Goal: Information Seeking & Learning: Compare options

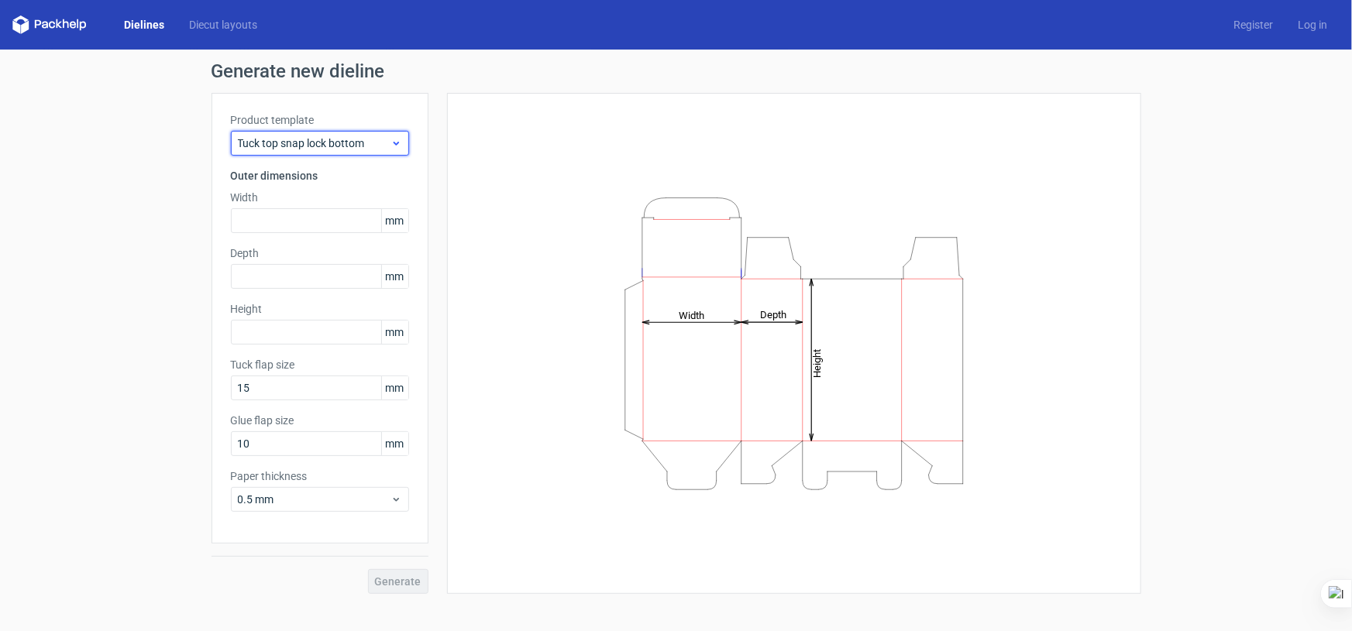
click at [324, 144] on span "Tuck top snap lock bottom" at bounding box center [314, 143] width 153 height 15
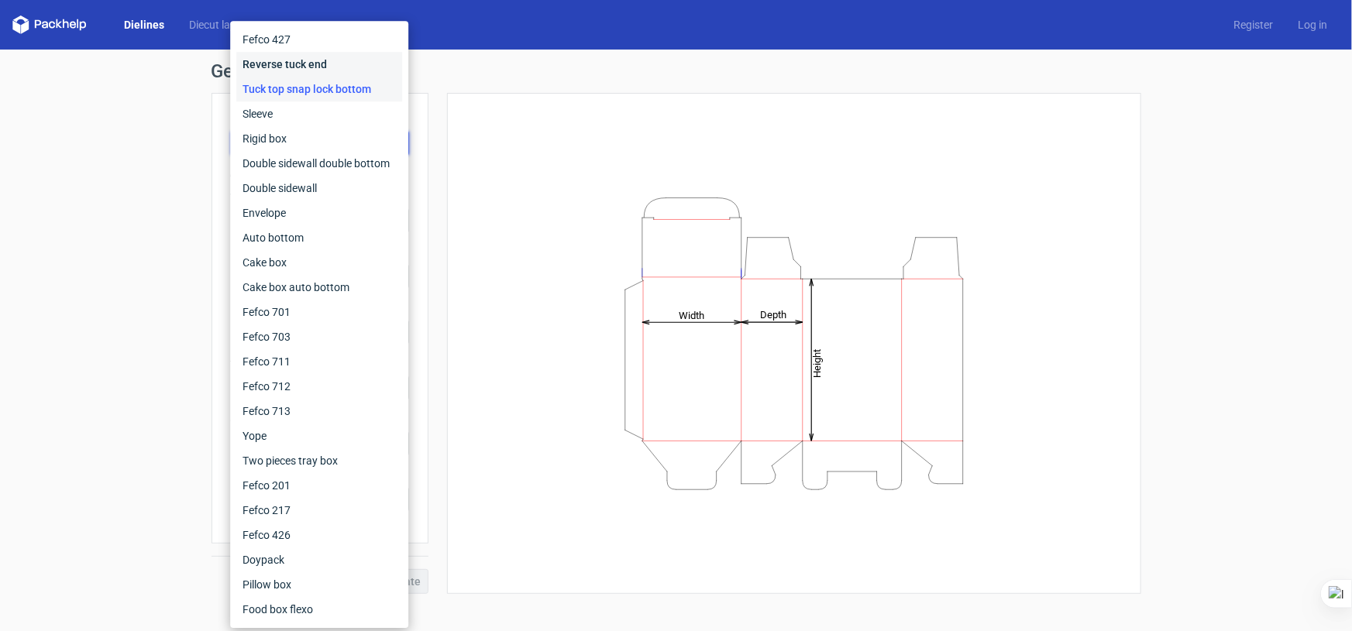
click at [338, 63] on div "Reverse tuck end" at bounding box center [319, 64] width 166 height 25
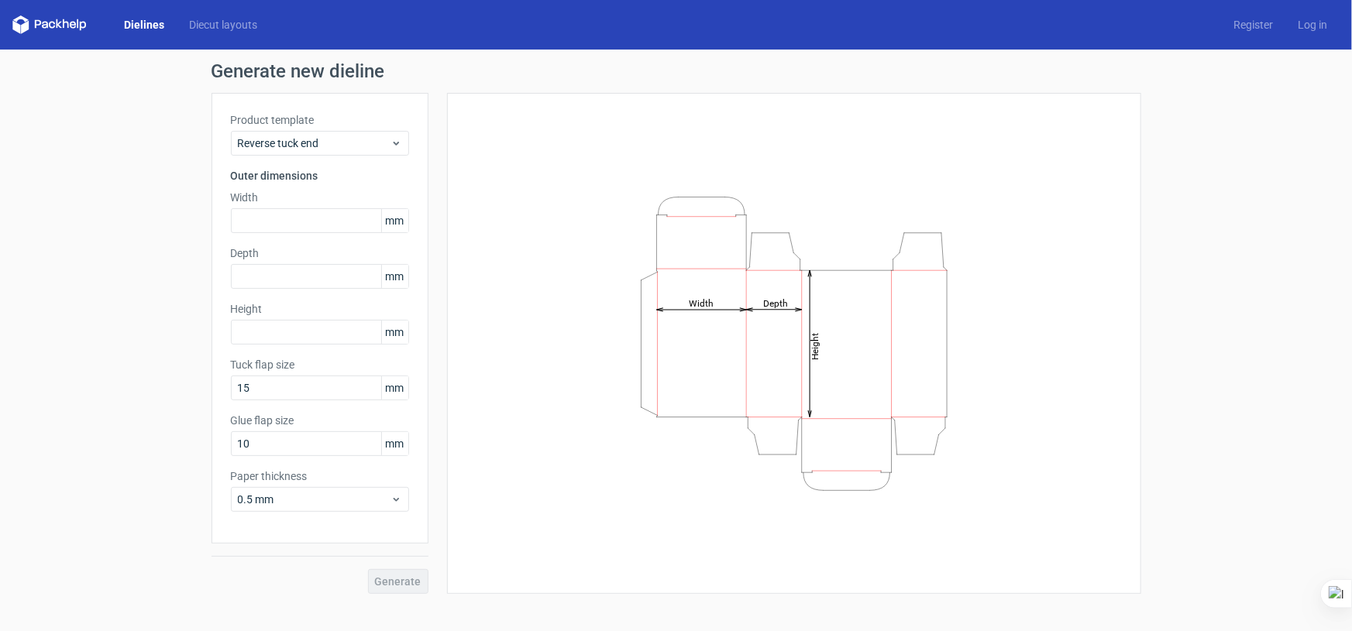
click at [342, 121] on label "Product template" at bounding box center [320, 119] width 178 height 15
click at [348, 141] on span "Reverse tuck end" at bounding box center [314, 143] width 153 height 15
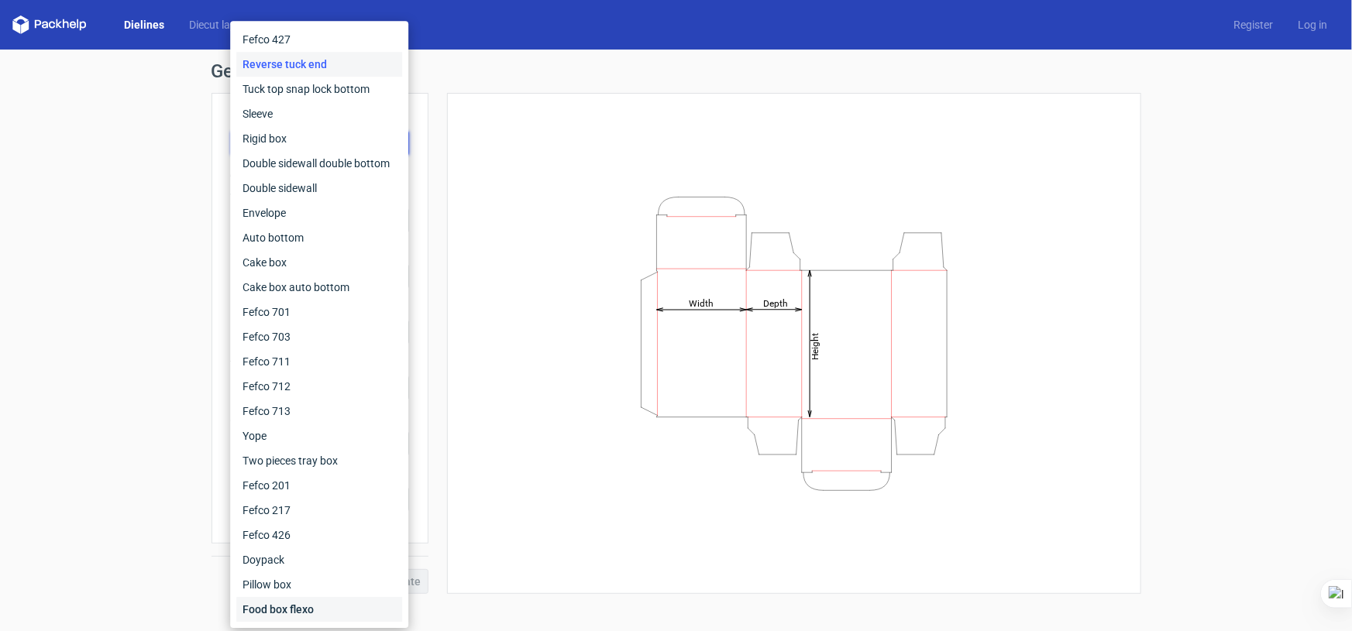
click at [307, 613] on div "Food box flexo" at bounding box center [319, 609] width 166 height 25
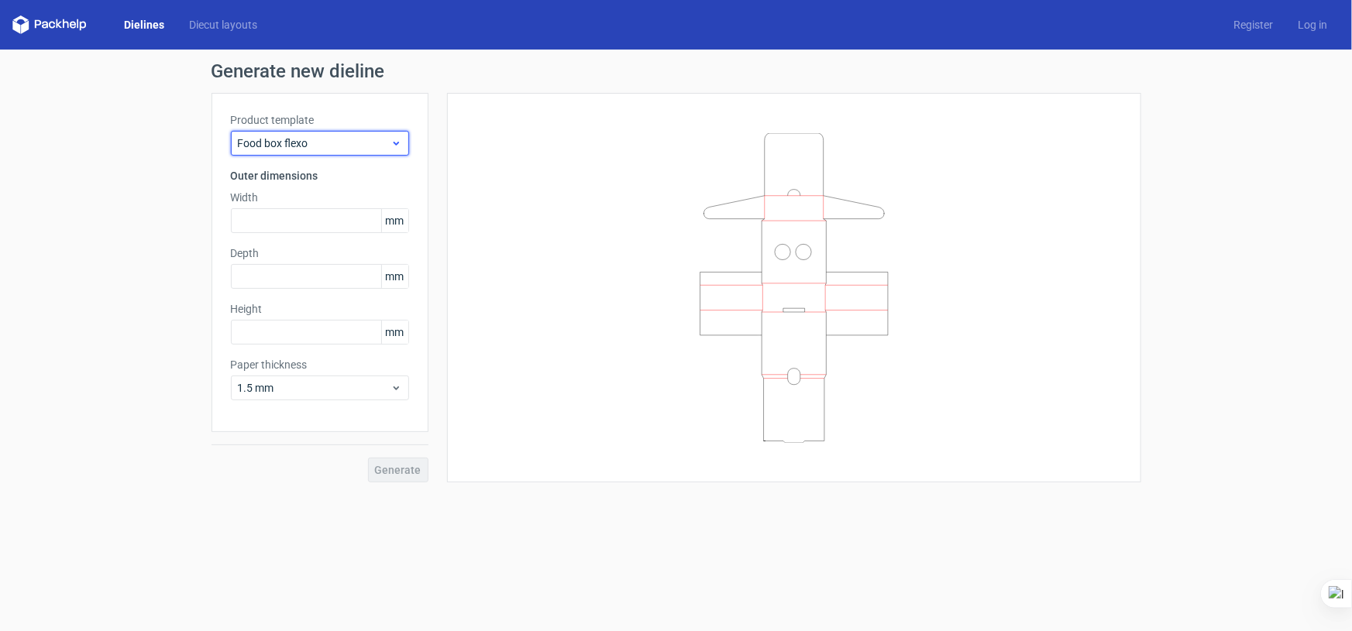
click at [317, 153] on div "Food box flexo" at bounding box center [320, 143] width 178 height 25
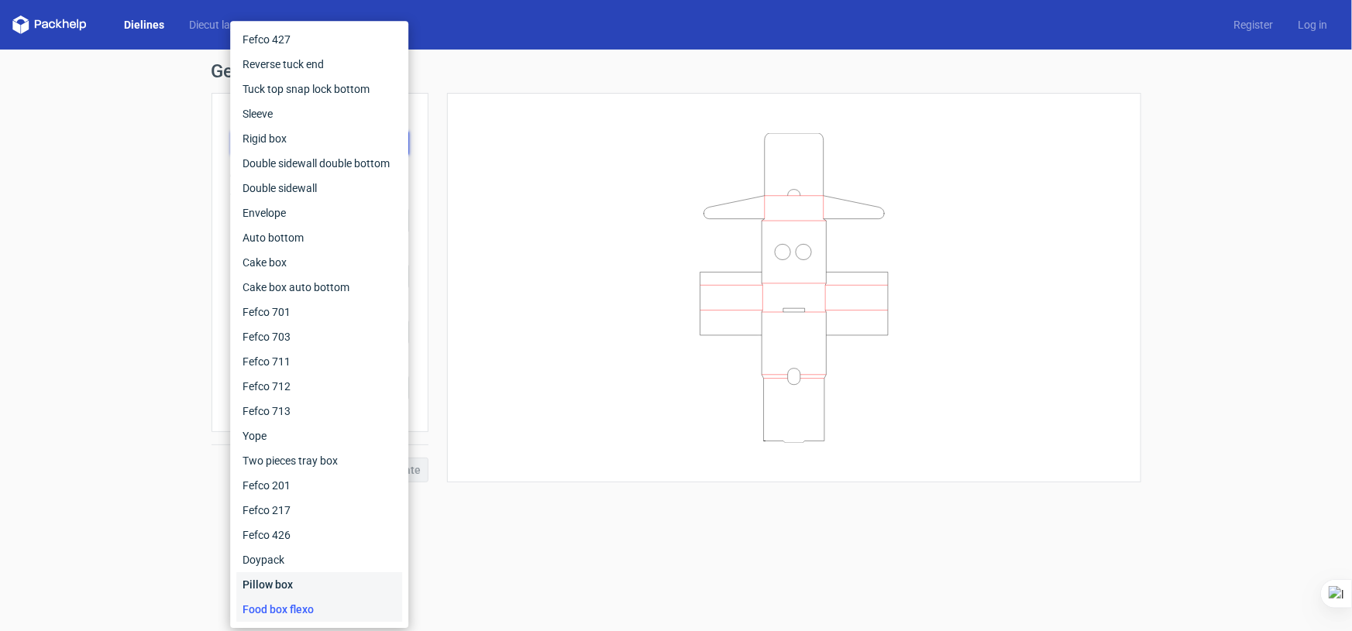
click at [321, 585] on div "Pillow box" at bounding box center [319, 584] width 166 height 25
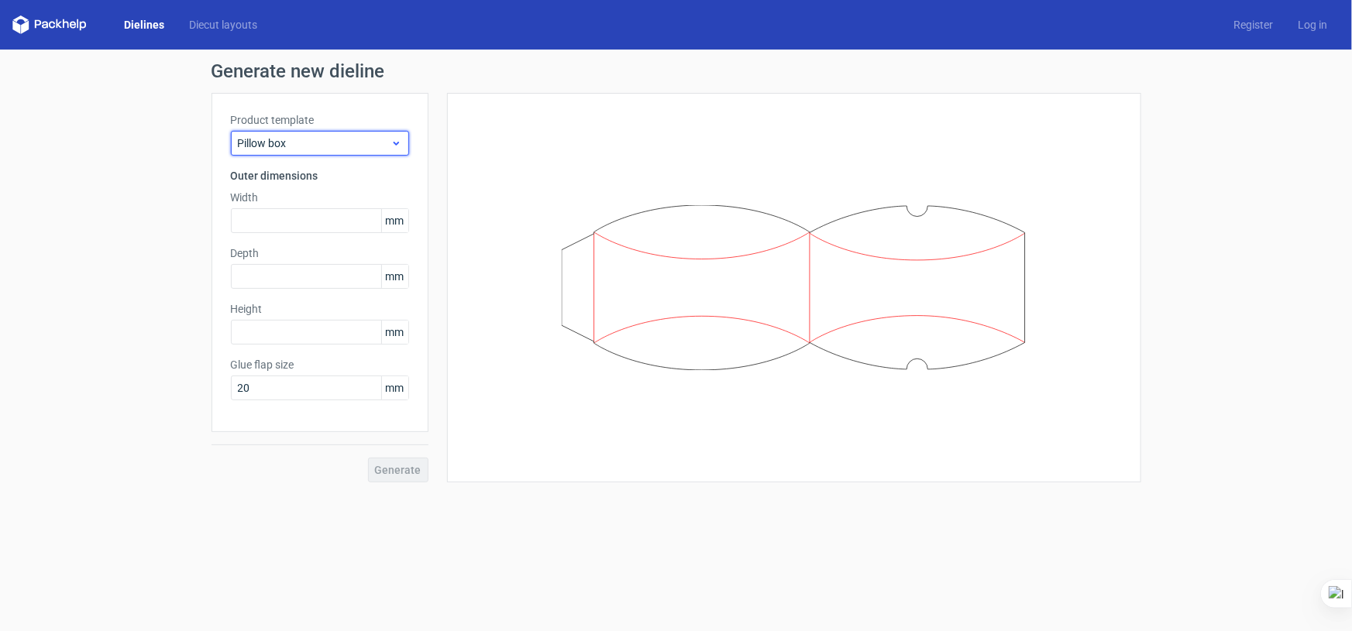
click at [356, 132] on div "Pillow box" at bounding box center [320, 143] width 178 height 25
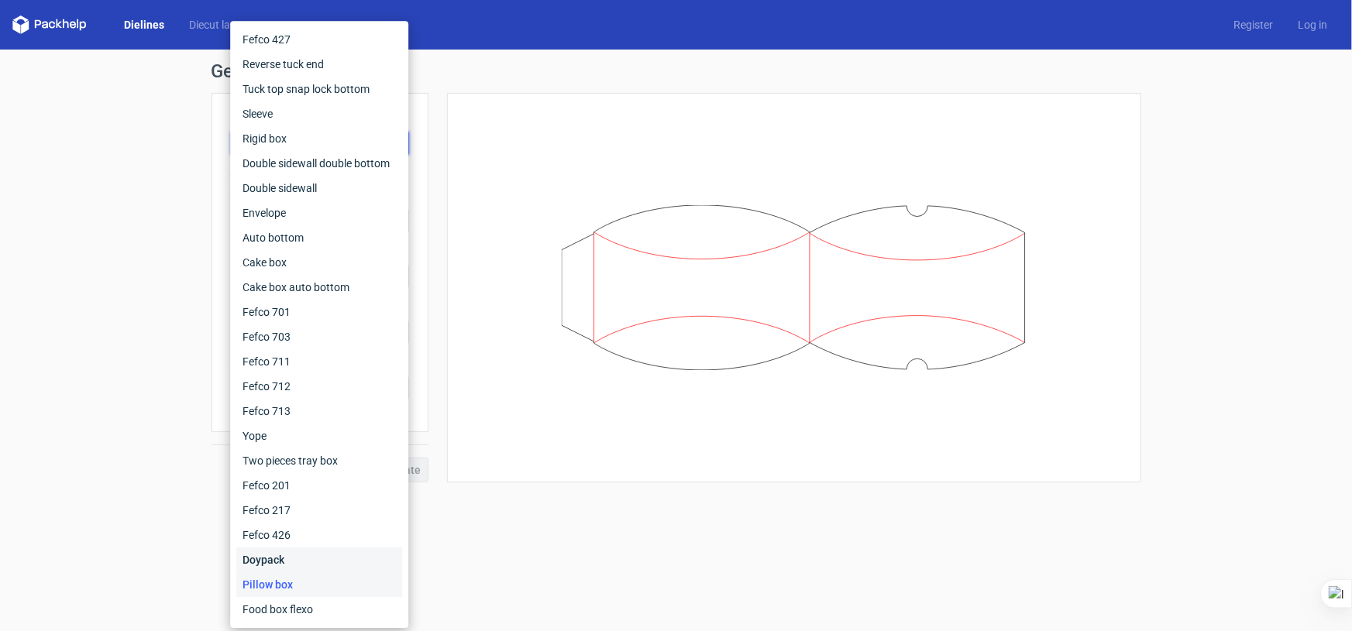
click at [312, 551] on div "Doypack" at bounding box center [319, 560] width 166 height 25
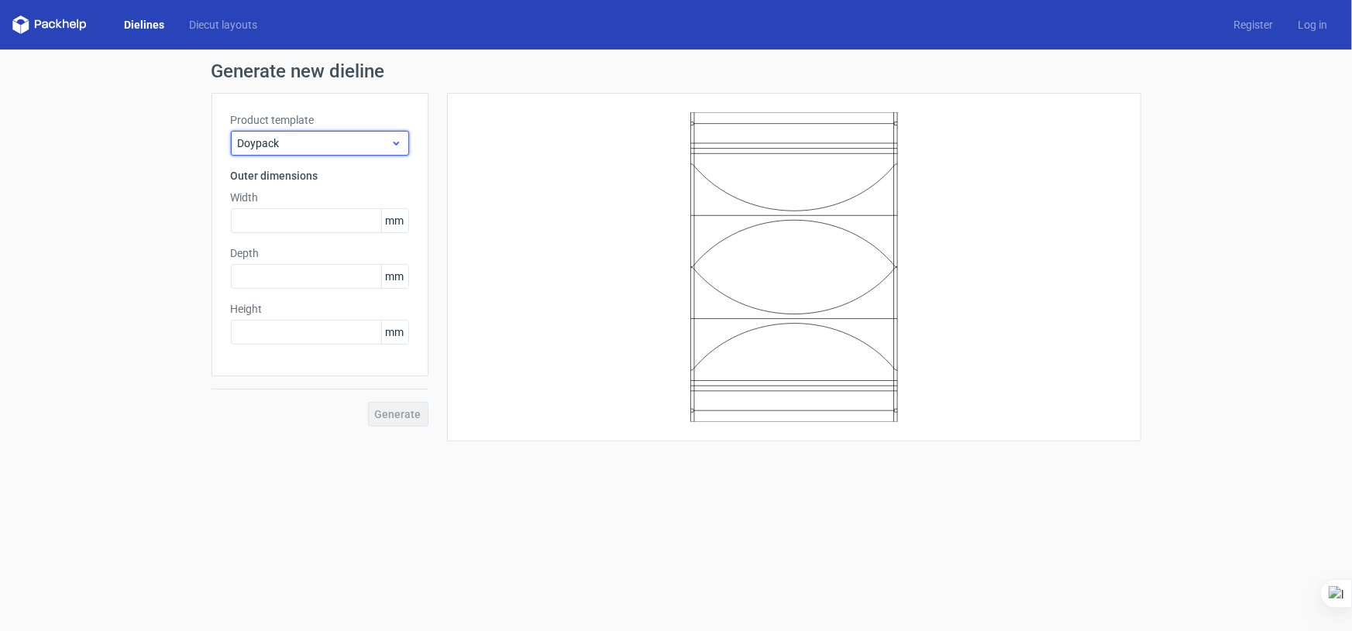
click at [360, 140] on span "Doypack" at bounding box center [314, 143] width 153 height 15
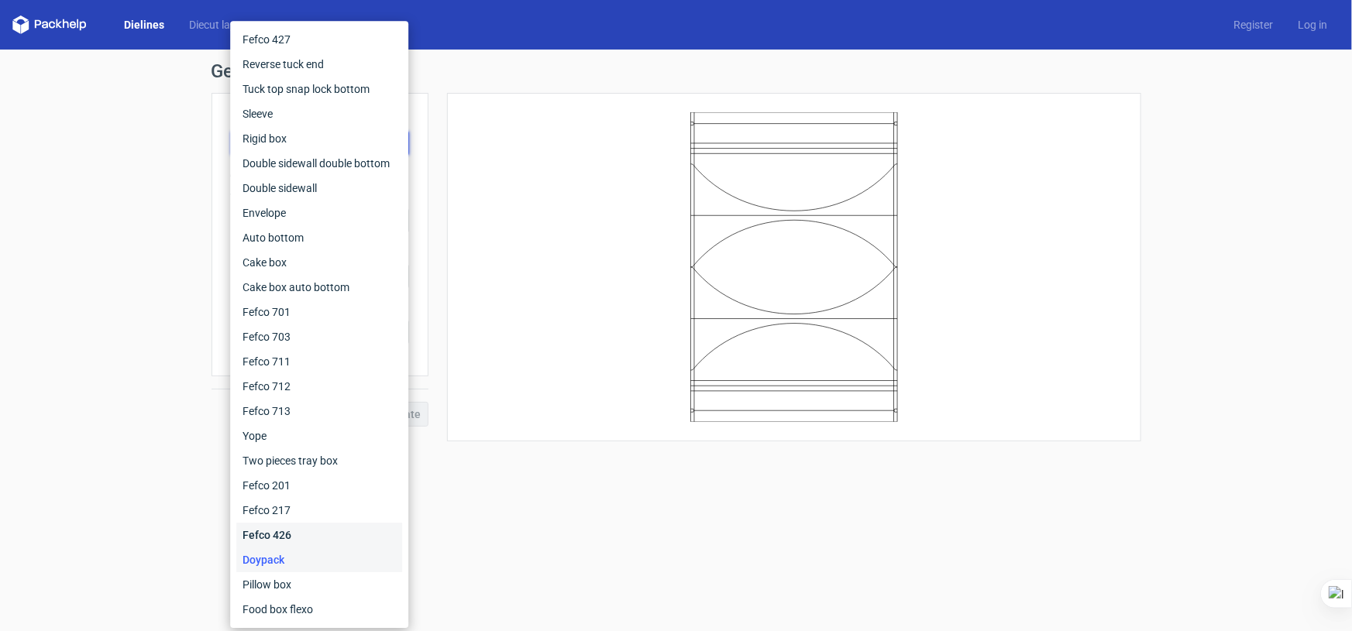
click at [303, 527] on div "Fefco 426" at bounding box center [319, 535] width 166 height 25
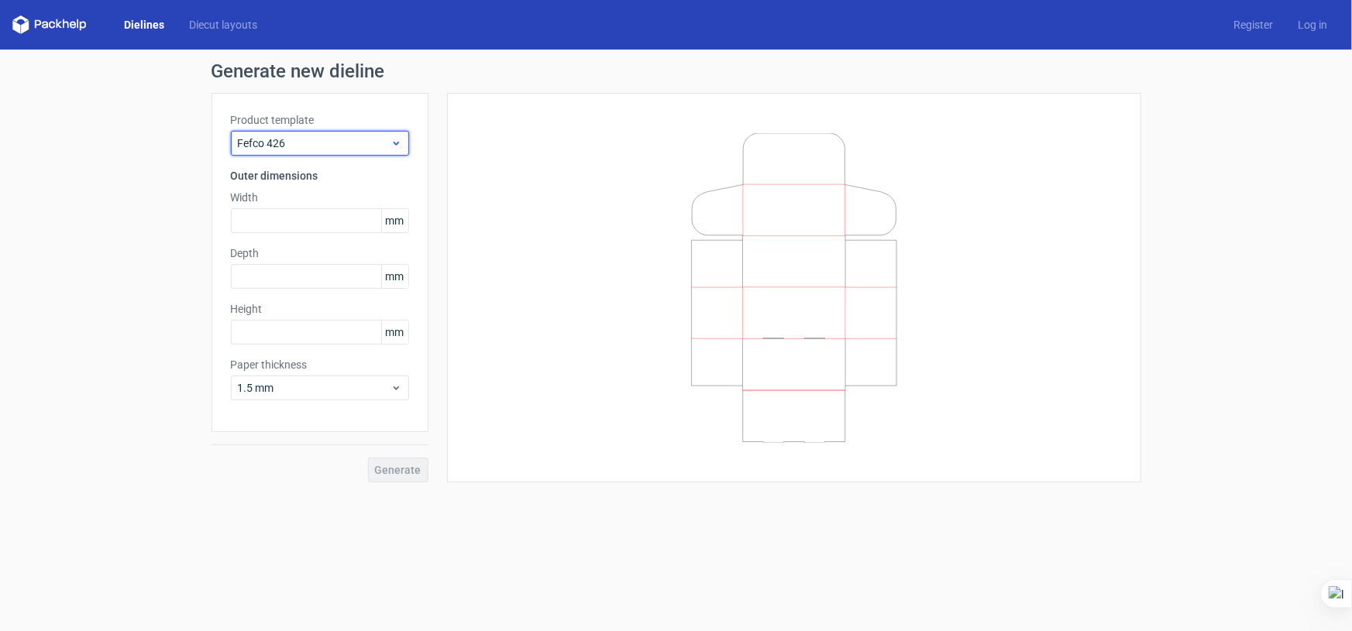
click at [316, 132] on div "Fefco 426" at bounding box center [320, 143] width 178 height 25
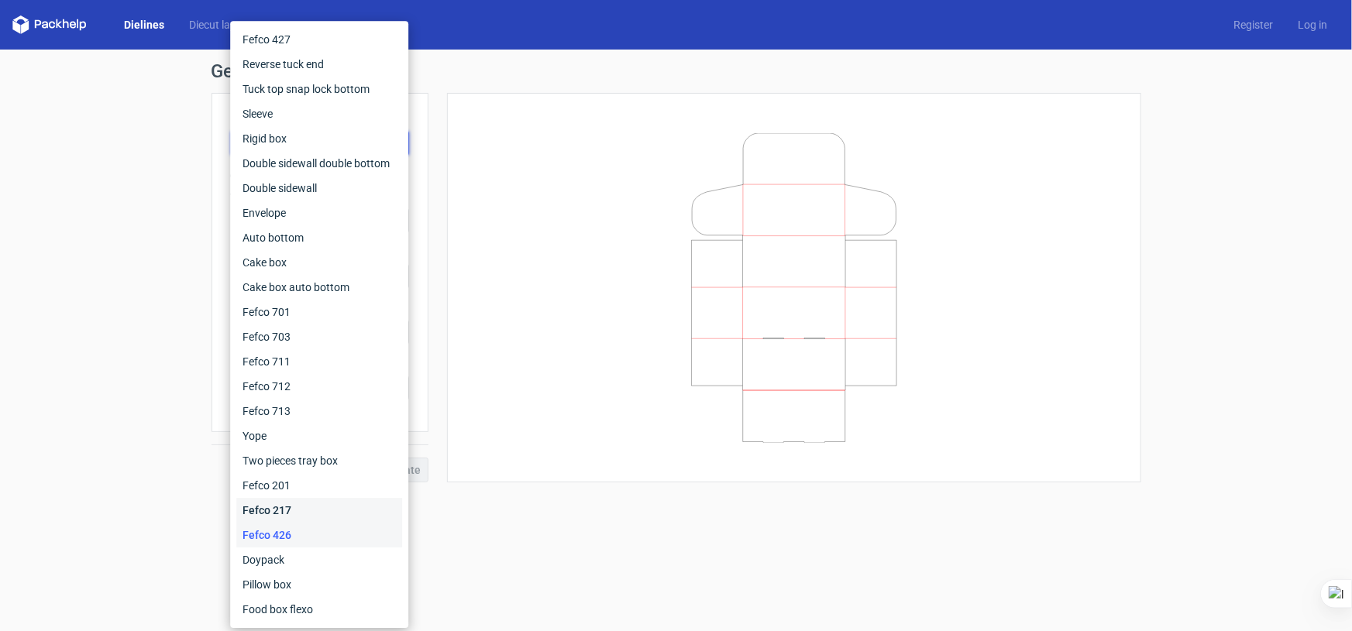
click at [325, 503] on div "Fefco 217" at bounding box center [319, 510] width 166 height 25
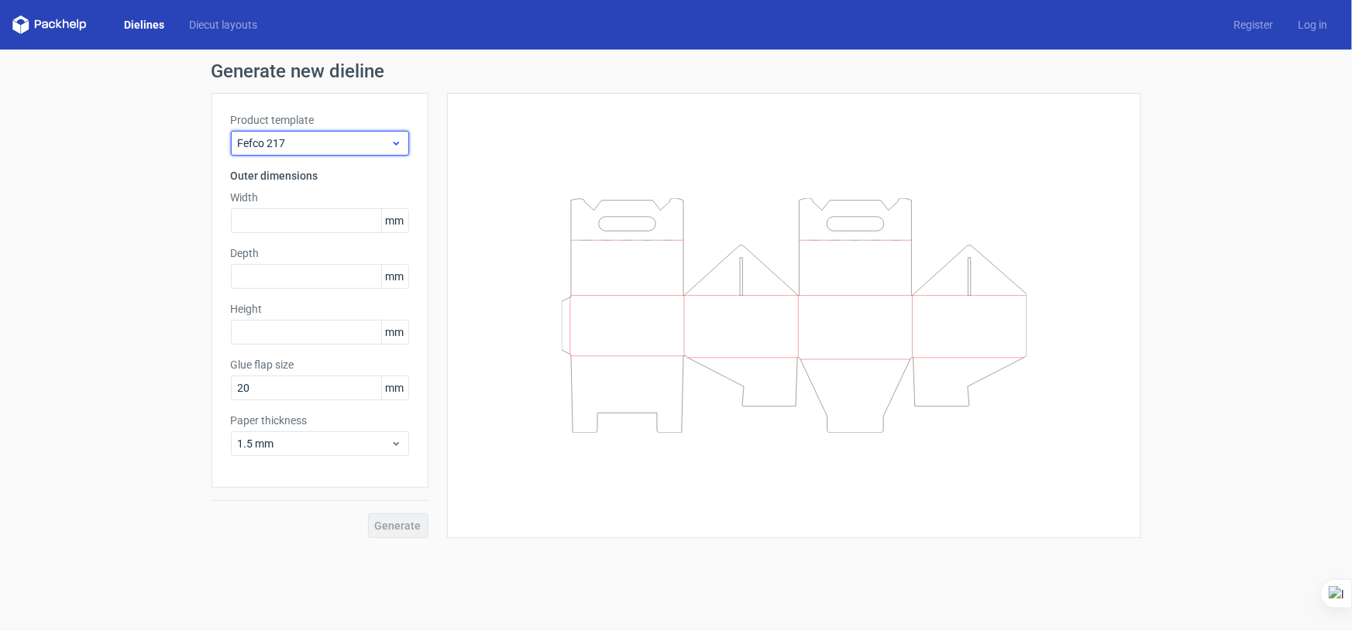
click at [369, 139] on span "Fefco 217" at bounding box center [314, 143] width 153 height 15
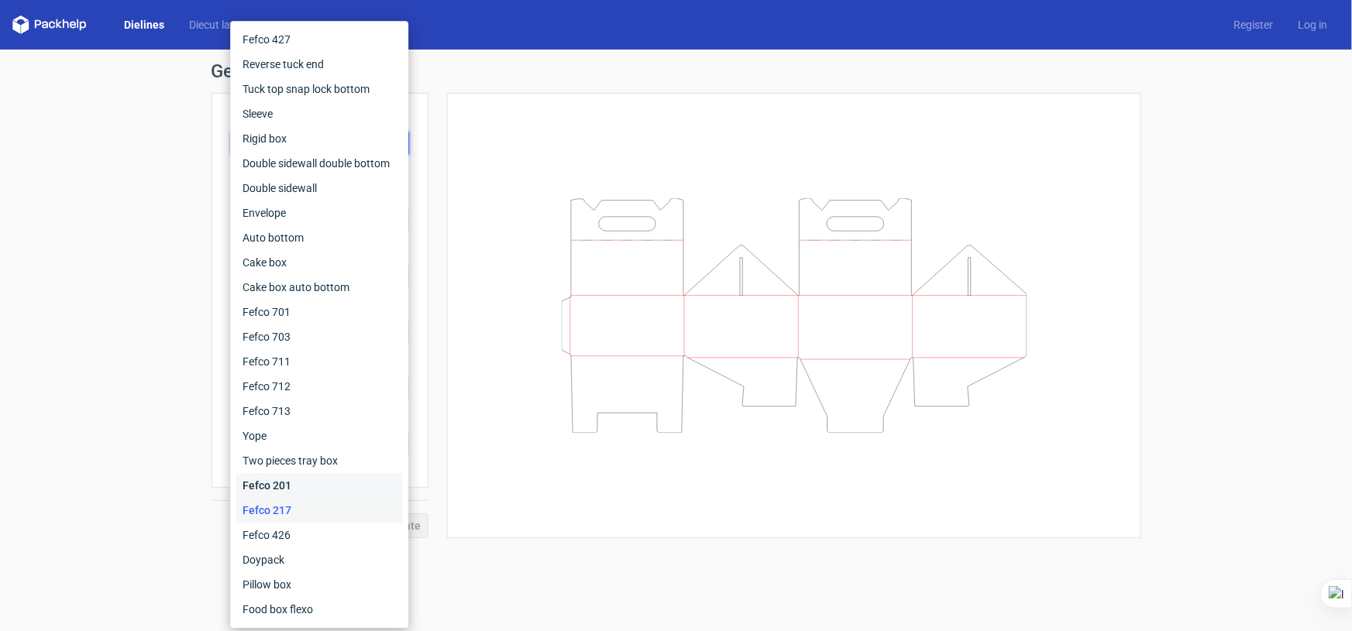
click at [318, 475] on div "Fefco 201" at bounding box center [319, 485] width 166 height 25
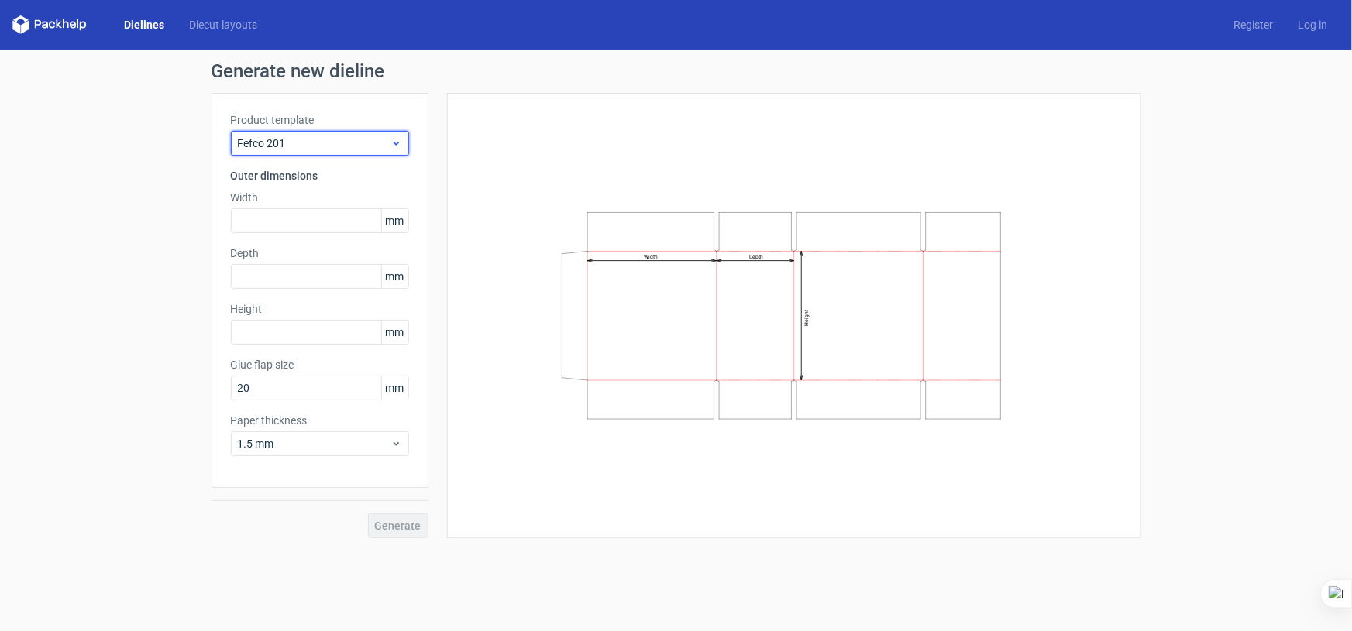
click at [329, 145] on span "Fefco 201" at bounding box center [314, 143] width 153 height 15
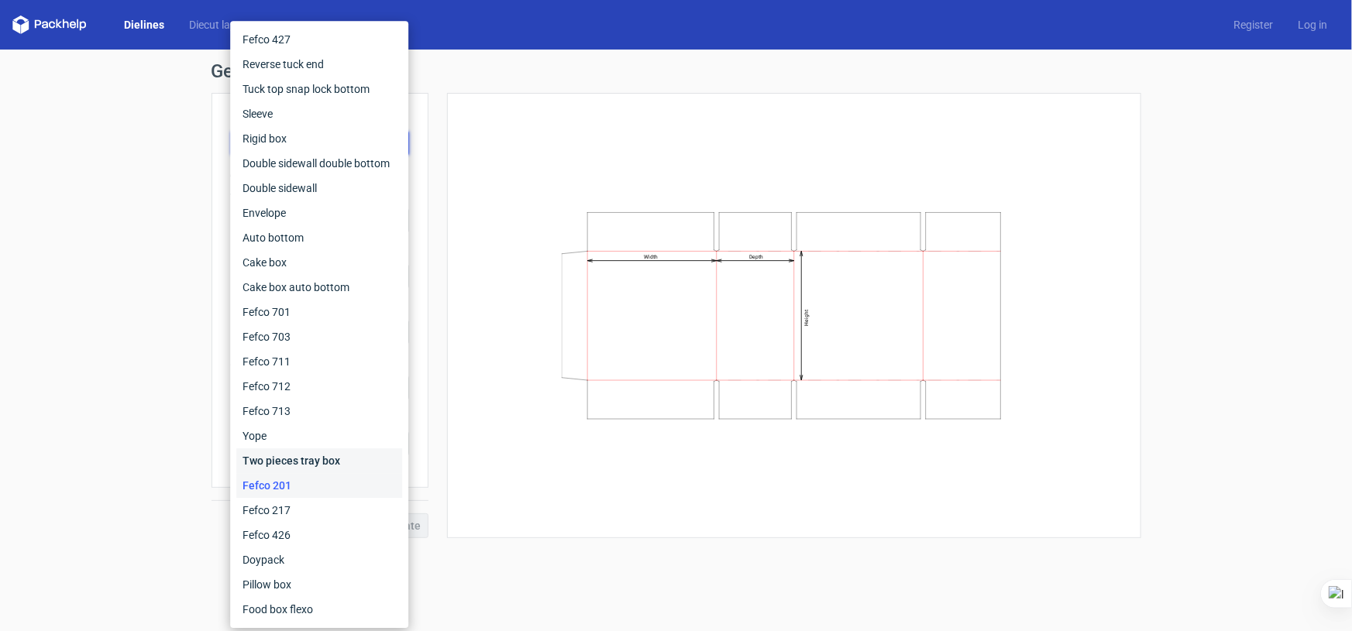
click at [351, 470] on div "Two pieces tray box" at bounding box center [319, 460] width 166 height 25
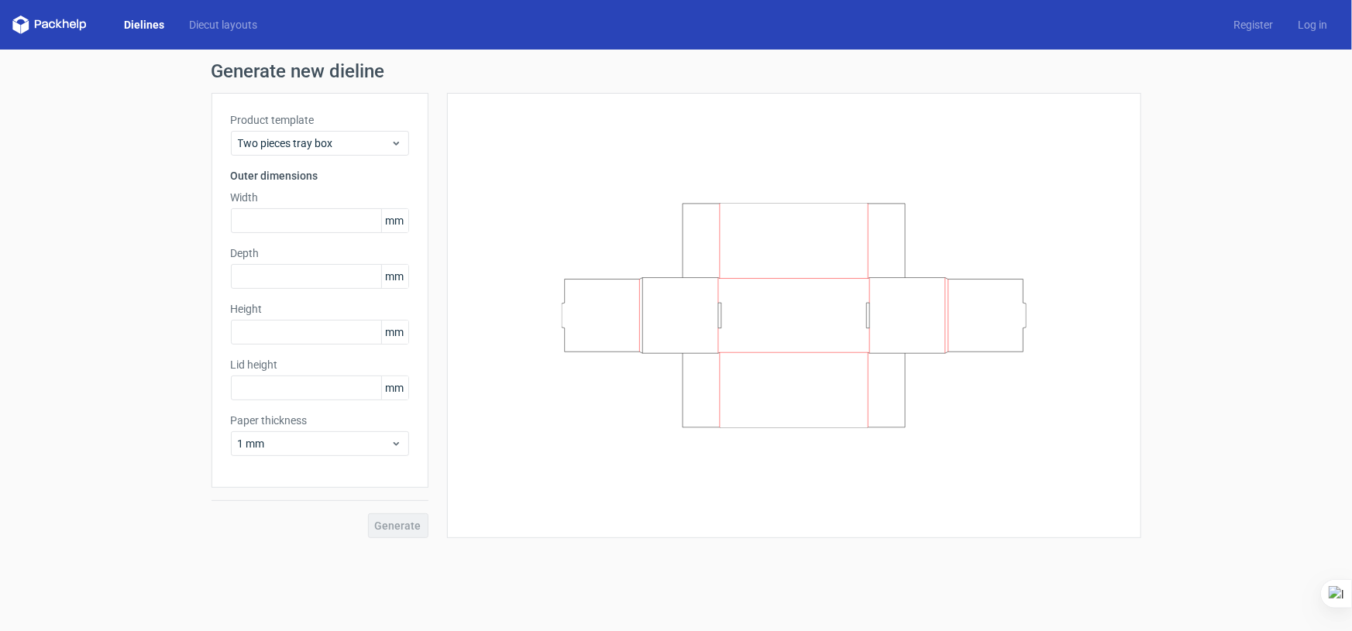
click at [329, 119] on label "Product template" at bounding box center [320, 119] width 178 height 15
click at [328, 137] on span "Two pieces tray box" at bounding box center [314, 143] width 153 height 15
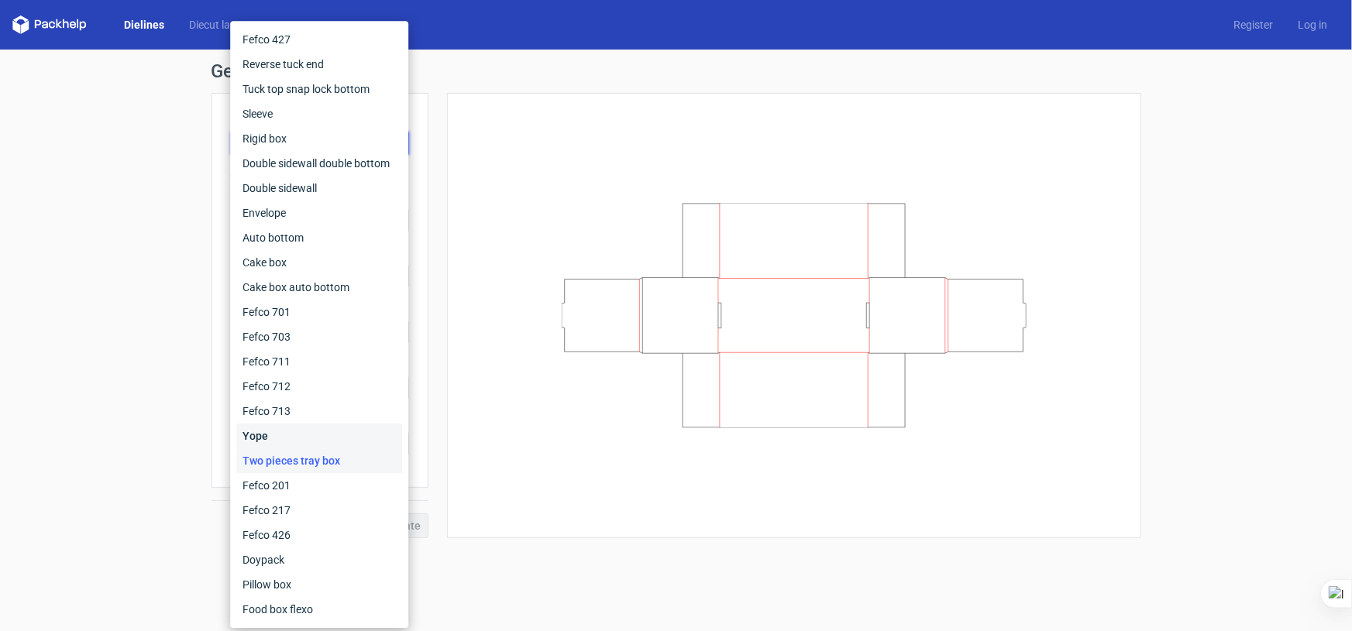
click at [332, 429] on div "Yope" at bounding box center [319, 436] width 166 height 25
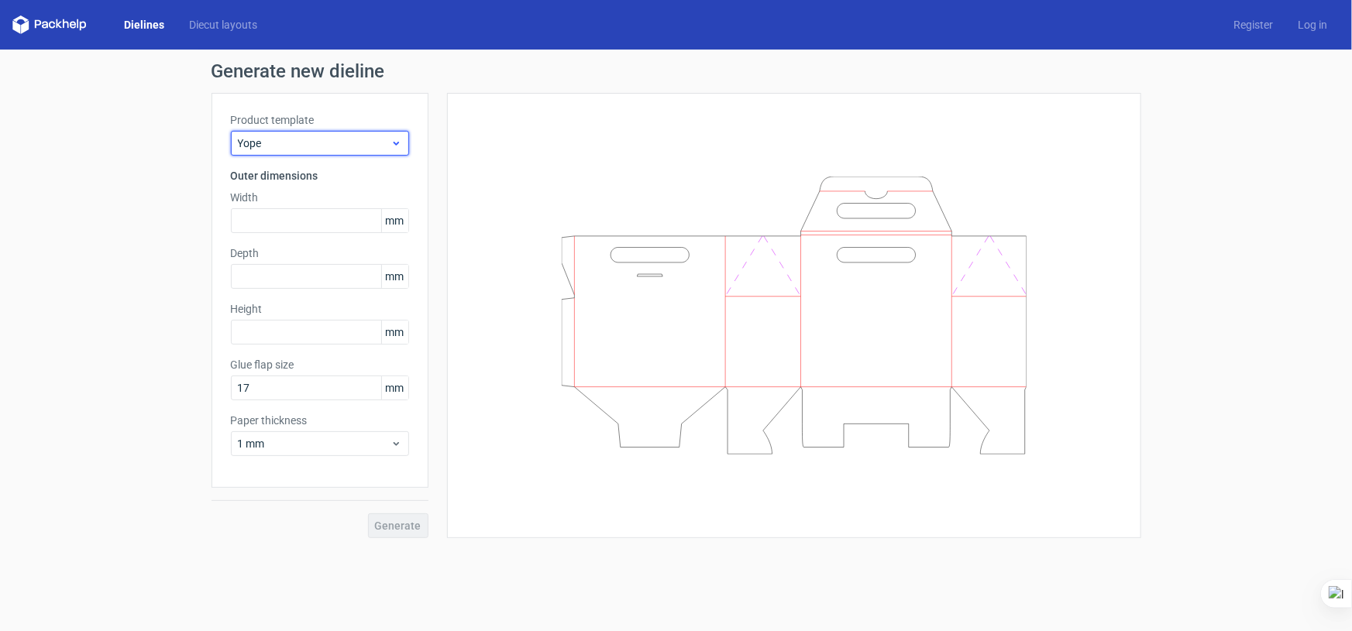
click at [319, 140] on span "Yope" at bounding box center [314, 143] width 153 height 15
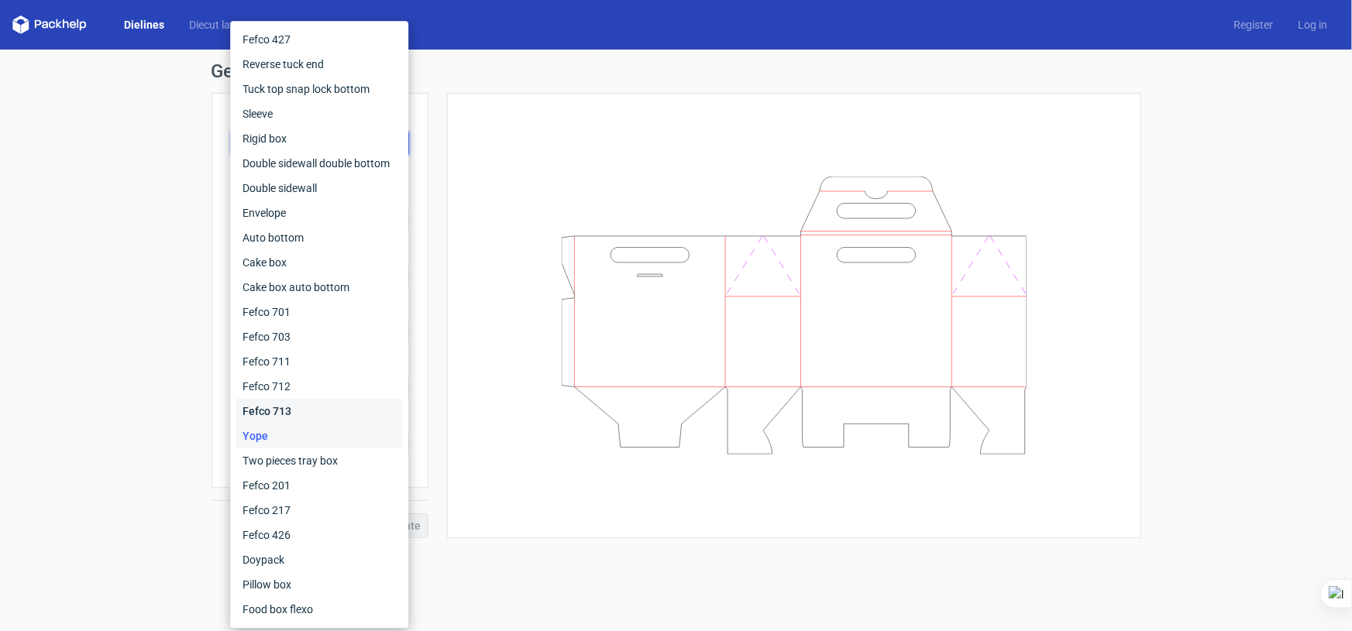
click at [359, 406] on div "Fefco 713" at bounding box center [319, 411] width 166 height 25
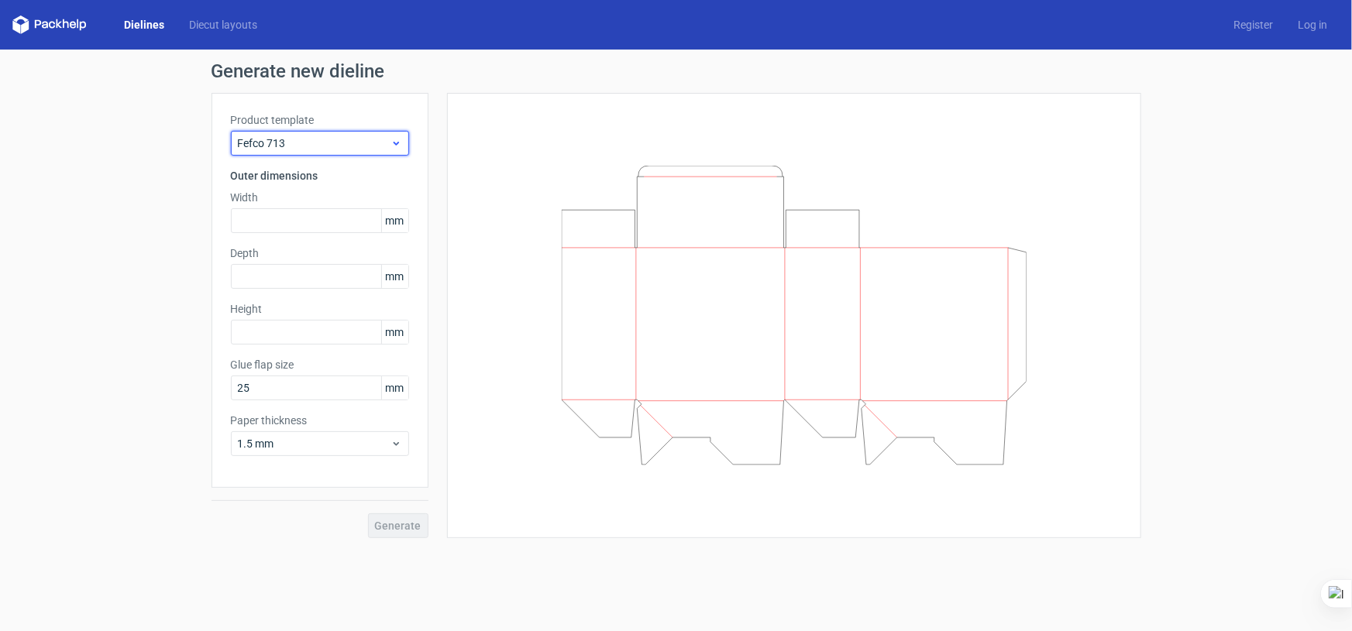
click at [351, 136] on span "Fefco 713" at bounding box center [314, 143] width 153 height 15
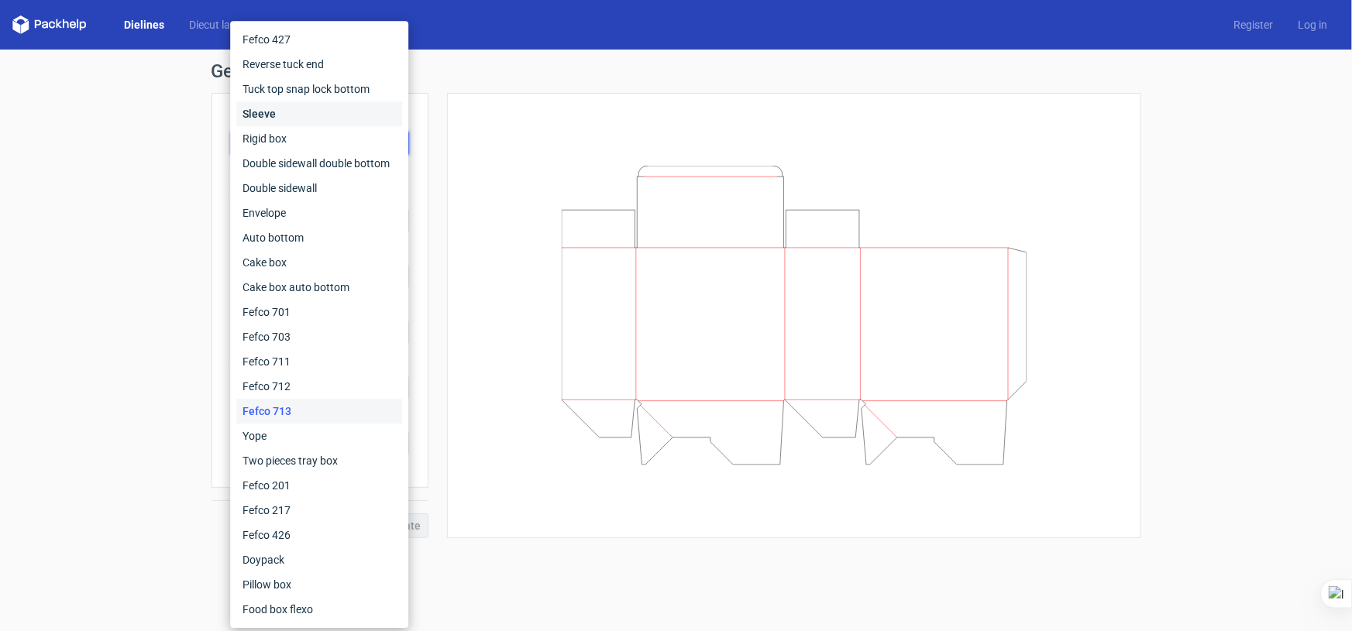
click at [344, 115] on div "Sleeve" at bounding box center [319, 113] width 166 height 25
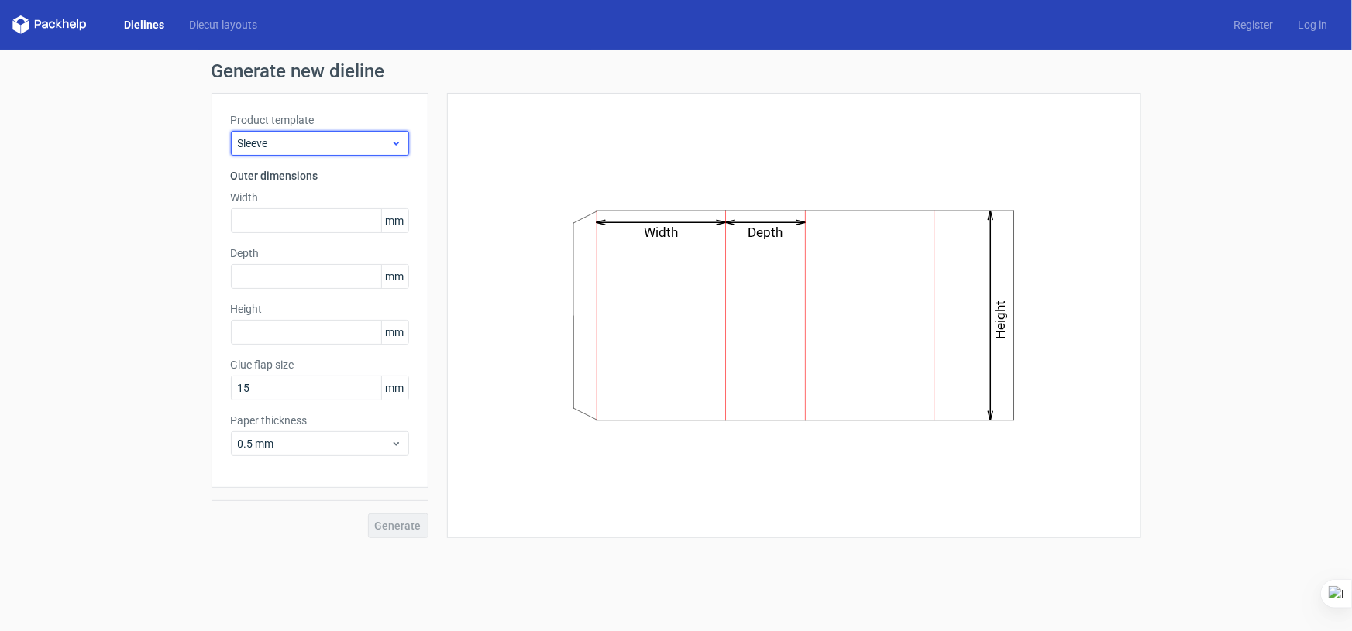
click at [331, 145] on span "Sleeve" at bounding box center [314, 143] width 153 height 15
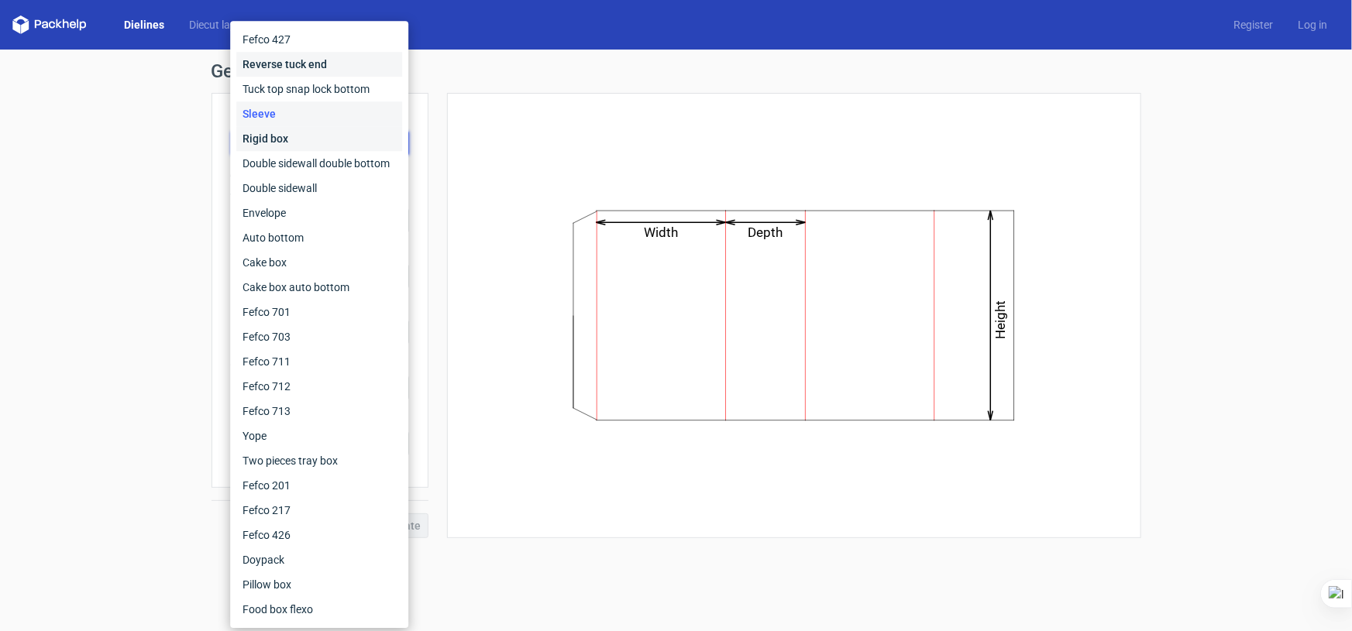
drag, startPoint x: 354, startPoint y: 70, endPoint x: 353, endPoint y: 132, distance: 62.7
click at [354, 112] on div "Fefco 427 Reverse tuck end Tuck top snap lock bottom Sleeve Rigid box Double si…" at bounding box center [319, 324] width 166 height 595
click at [324, 283] on div "Cake box auto bottom" at bounding box center [319, 287] width 166 height 25
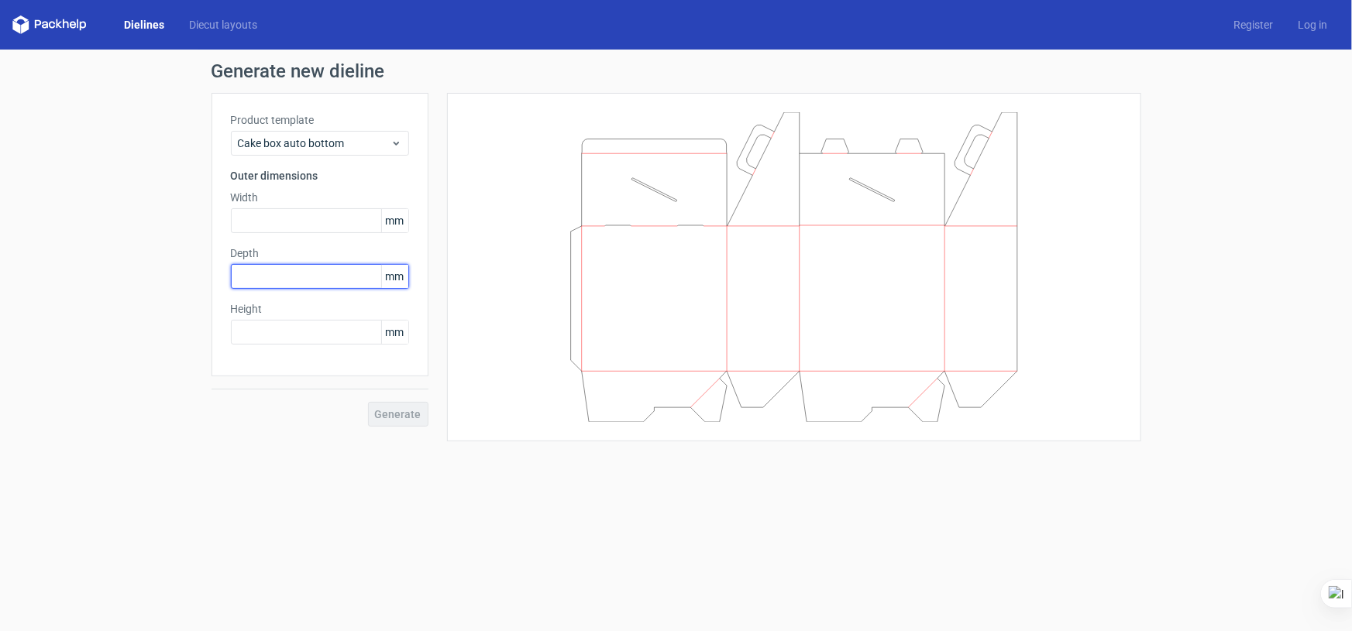
click at [352, 282] on input "text" at bounding box center [320, 276] width 178 height 25
click at [348, 235] on div "Product template Cake box auto bottom Outer dimensions Width mm Depth mm Height…" at bounding box center [319, 234] width 217 height 283
click at [351, 222] on input "text" at bounding box center [320, 220] width 178 height 25
